Goal: Task Accomplishment & Management: Manage account settings

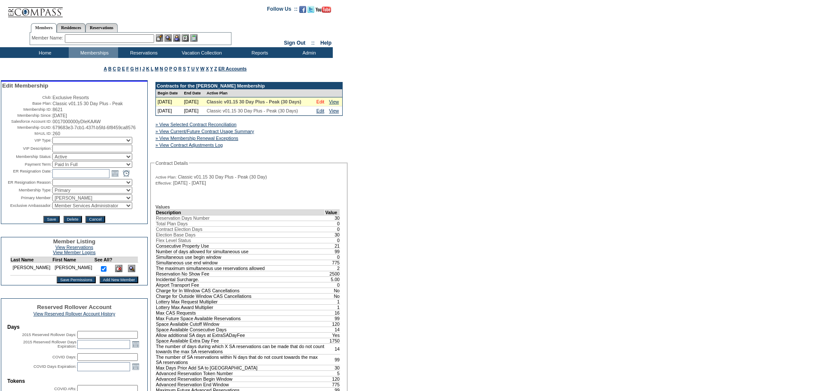
click at [321, 104] on link "Edit" at bounding box center [321, 101] width 8 height 5
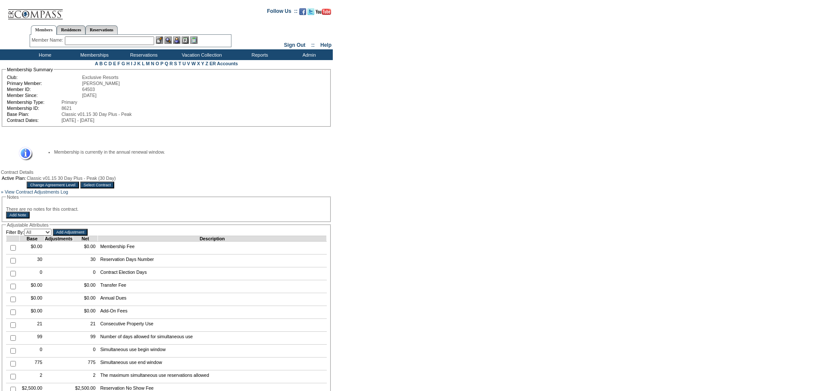
click at [79, 189] on input "Change Agreement Level" at bounding box center [53, 185] width 52 height 7
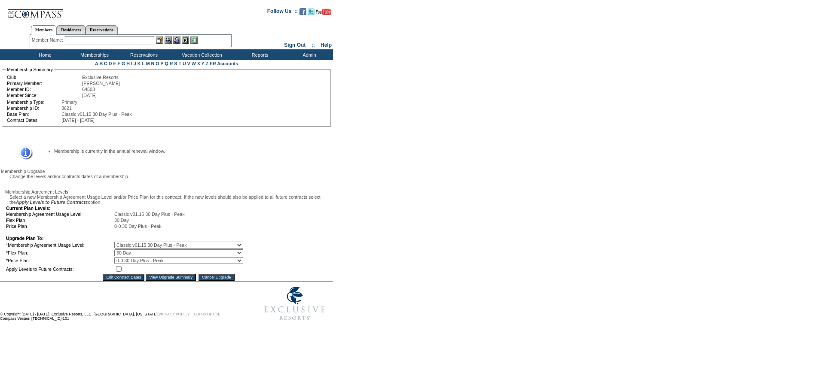
click at [171, 256] on select "0 Day 10 Day 15 Day 20 Day 25 Day 30 Day" at bounding box center [178, 253] width 129 height 7
select select "174"
click at [120, 256] on select "0 Day 10 Day 15 Day 20 Day 25 Day 30 Day" at bounding box center [178, 253] width 129 height 7
drag, startPoint x: 123, startPoint y: 292, endPoint x: 133, endPoint y: 293, distance: 10.0
click at [122, 272] on input "checkbox" at bounding box center [119, 269] width 6 height 6
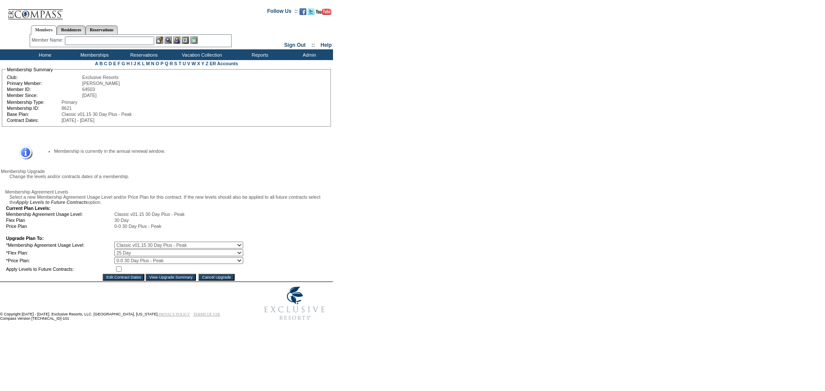
checkbox input "true"
click at [169, 281] on input "View Upgrade Summary" at bounding box center [171, 277] width 50 height 7
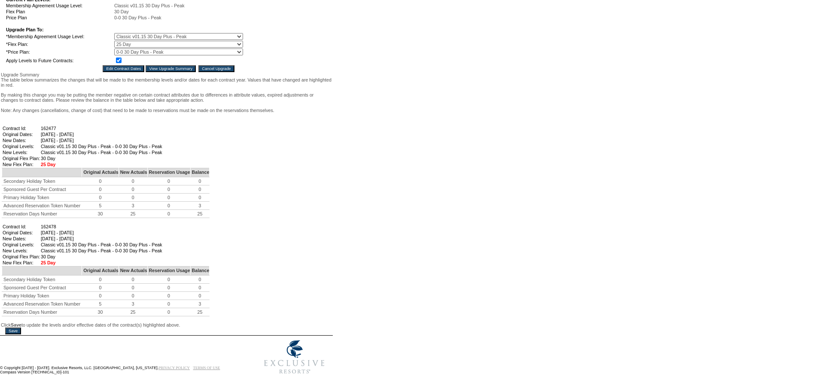
scroll to position [301, 0]
click at [18, 328] on input "Save" at bounding box center [13, 331] width 16 height 7
